Goal: Find specific page/section: Find specific page/section

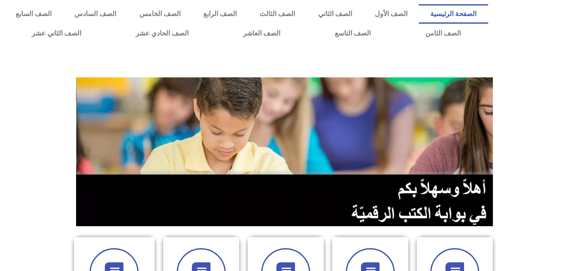
scroll to position [237, 0]
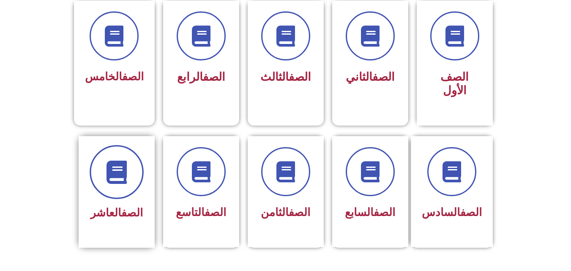
click at [121, 163] on icon at bounding box center [116, 171] width 23 height 23
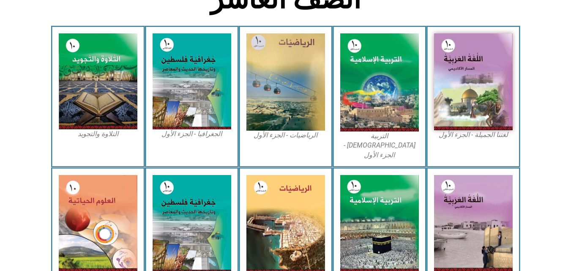
scroll to position [240, 0]
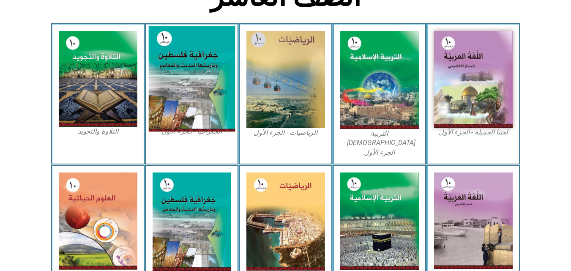
click at [161, 99] on img at bounding box center [191, 79] width 87 height 106
click at [200, 112] on img at bounding box center [191, 79] width 87 height 106
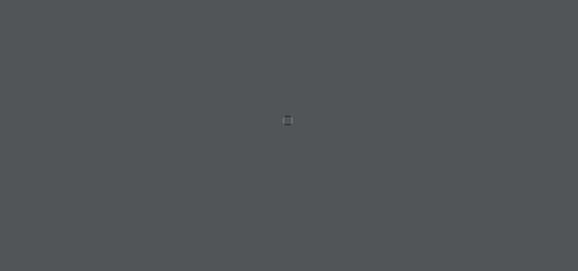
click at [288, 118] on div at bounding box center [289, 135] width 578 height 271
click at [313, 189] on div at bounding box center [289, 135] width 578 height 271
click at [292, 123] on div at bounding box center [289, 135] width 578 height 271
click at [292, 124] on div at bounding box center [289, 135] width 578 height 271
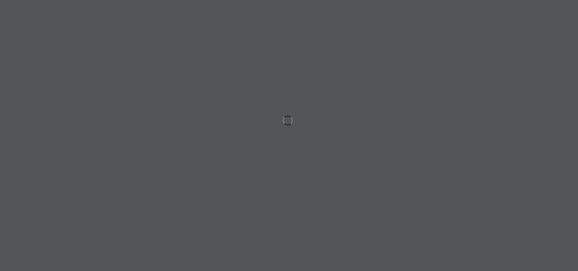
click at [292, 124] on div at bounding box center [289, 135] width 578 height 271
click at [322, 148] on div at bounding box center [289, 135] width 578 height 271
drag, startPoint x: 322, startPoint y: 148, endPoint x: 256, endPoint y: 71, distance: 102.3
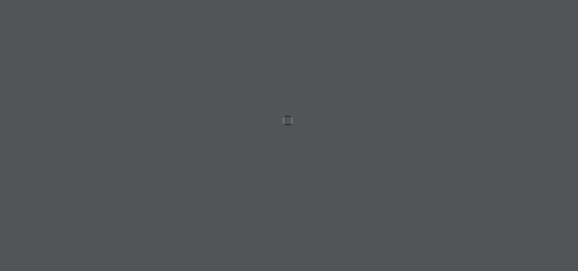
click at [256, 71] on div at bounding box center [289, 135] width 578 height 271
click at [286, 117] on div at bounding box center [289, 135] width 578 height 271
